Goal: Information Seeking & Learning: Learn about a topic

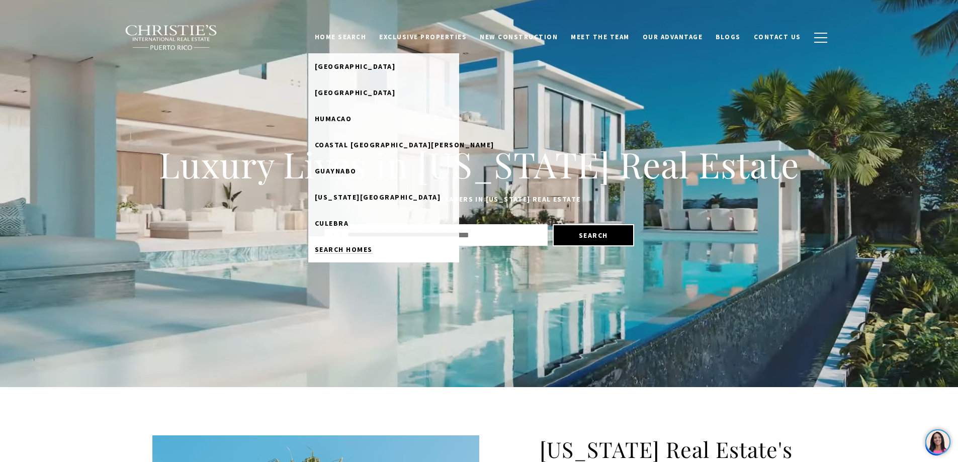
click at [355, 251] on span "Search Homes" at bounding box center [344, 249] width 58 height 9
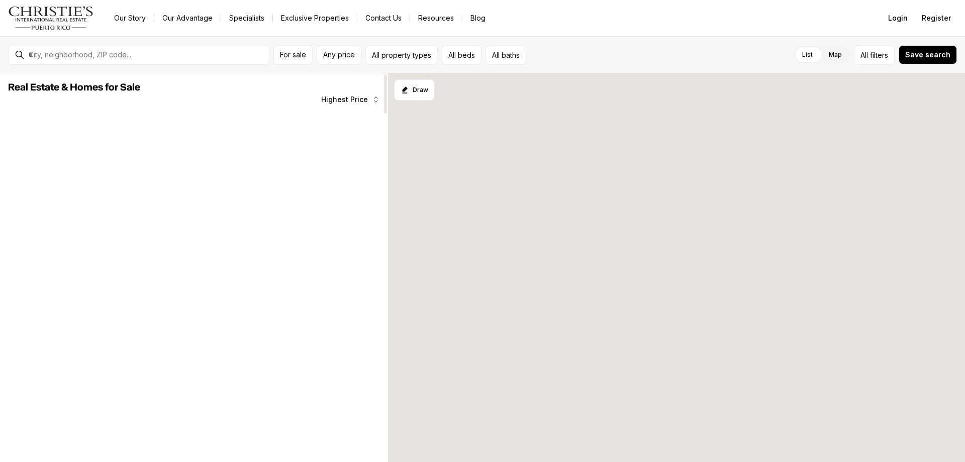
click at [340, 101] on span "Highest Price" at bounding box center [344, 100] width 47 height 8
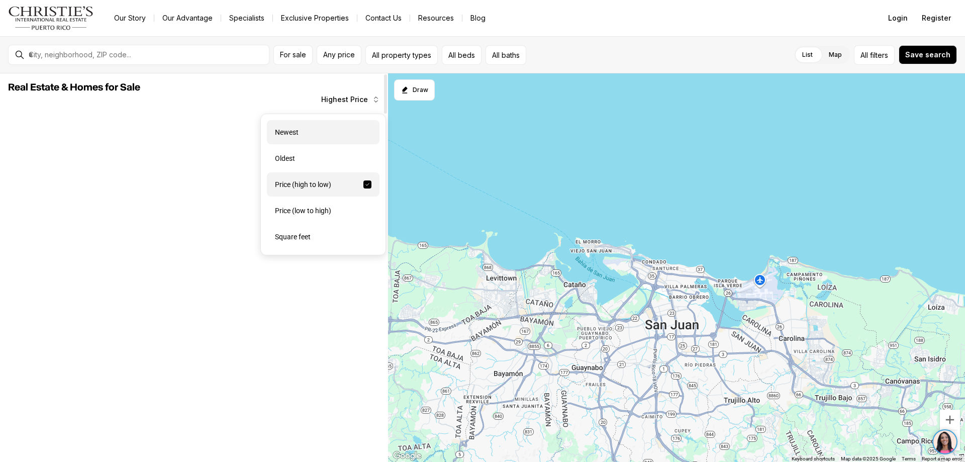
click at [279, 131] on div "Newest" at bounding box center [323, 132] width 113 height 24
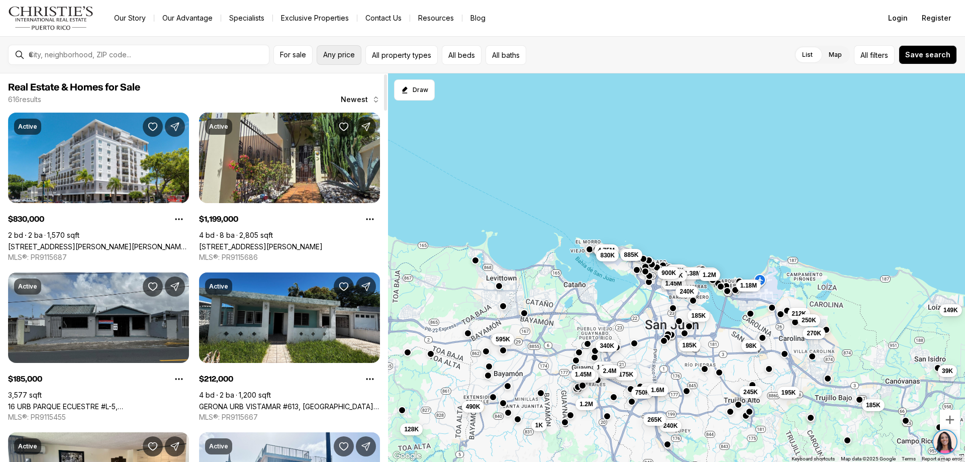
click at [340, 54] on span "Any price" at bounding box center [339, 55] width 32 height 8
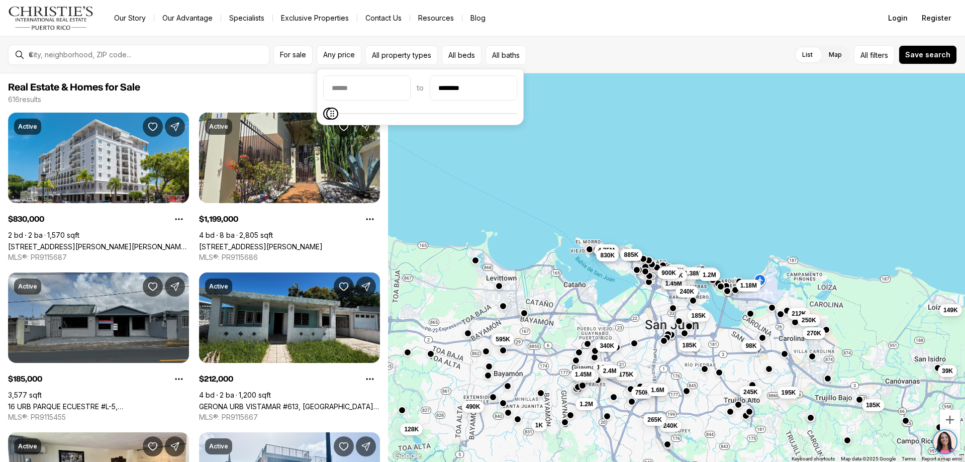
type input "********"
click at [331, 113] on icon "Maximum" at bounding box center [333, 114] width 4 height 6
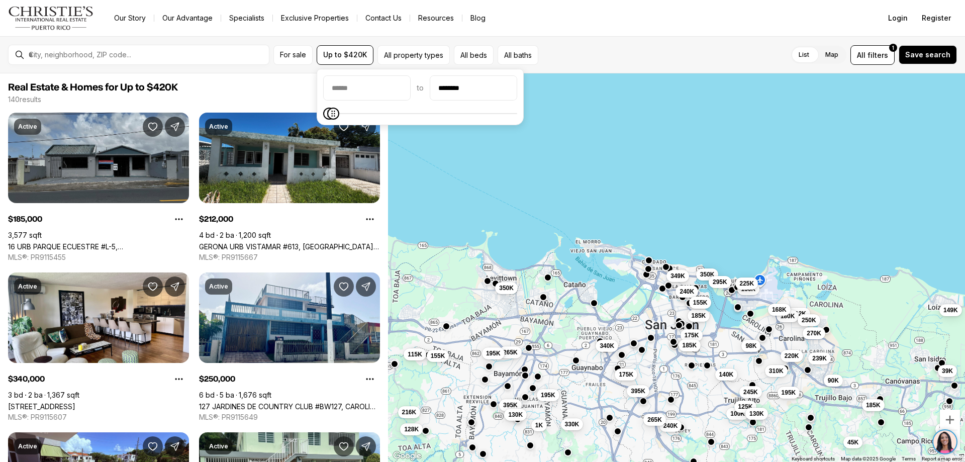
click at [440, 155] on div "212K 180K 185K 250K 270K 175K 39K 100K 245K 98K 195K 240K 125K 45K 220K 140K 70…" at bounding box center [676, 267] width 577 height 389
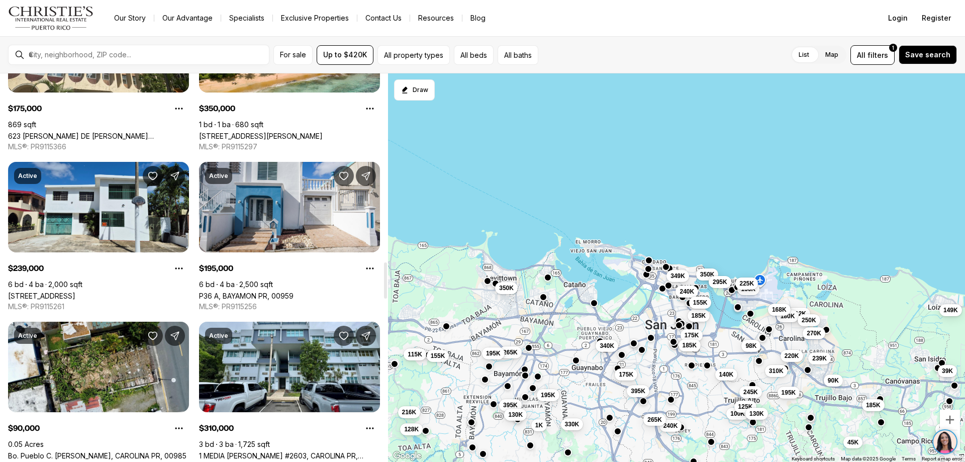
scroll to position [2040, 0]
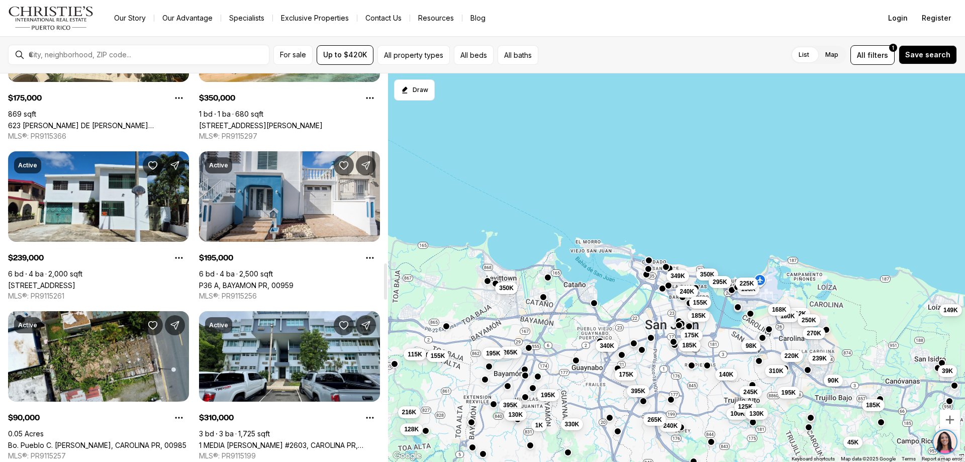
drag, startPoint x: 386, startPoint y: 78, endPoint x: 388, endPoint y: 267, distance: 189.0
click at [387, 267] on div at bounding box center [385, 281] width 3 height 36
